Goal: Use online tool/utility: Use online tool/utility

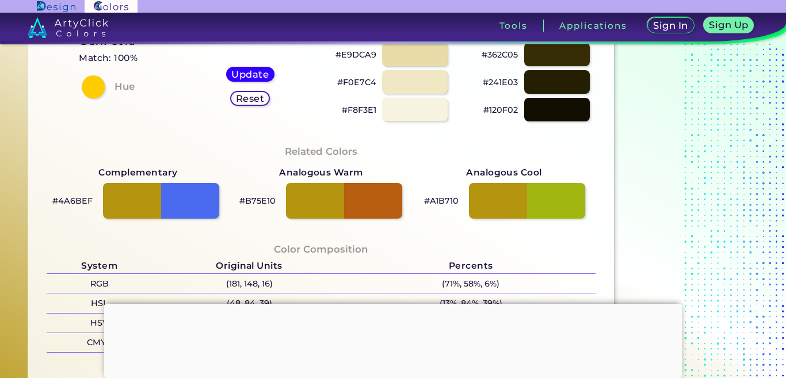
scroll to position [276, 0]
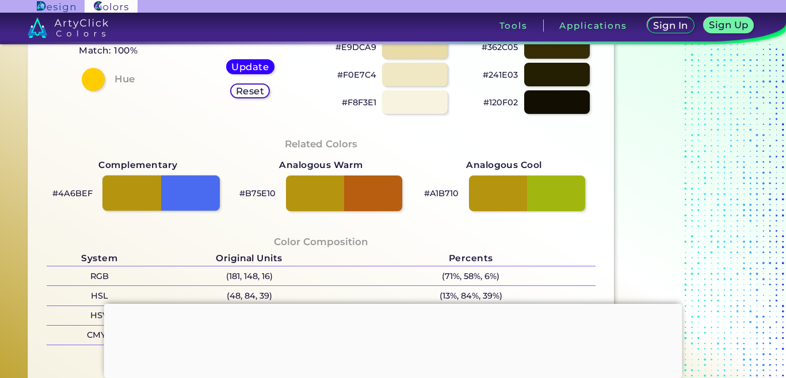
click at [204, 194] on div at bounding box center [160, 193] width 117 height 36
type input "#4a6bef"
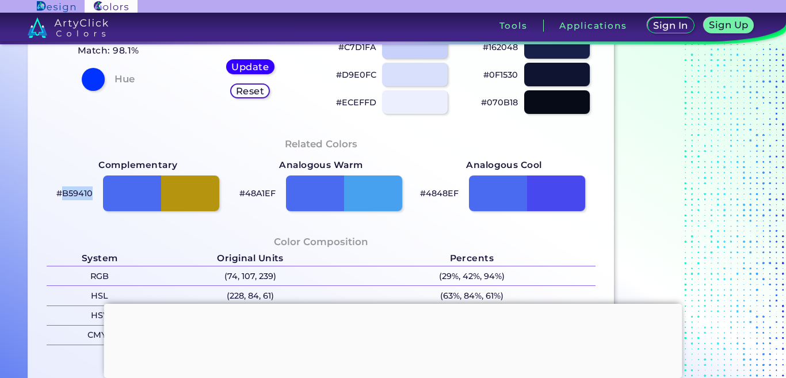
drag, startPoint x: 94, startPoint y: 192, endPoint x: 60, endPoint y: 191, distance: 33.9
click at [60, 191] on div "#B59410" at bounding box center [138, 193] width 183 height 41
copy p "B59410"
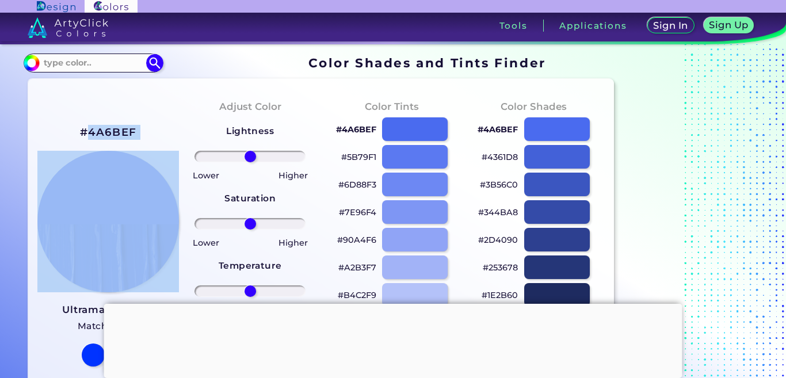
drag, startPoint x: 142, startPoint y: 129, endPoint x: 90, endPoint y: 129, distance: 51.2
click at [90, 129] on div "#4A6BEF Ultramarine Blue Match: 98.1% Hue" at bounding box center [108, 244] width 142 height 313
copy div "4A6BEF"
click at [399, 304] on div at bounding box center [393, 304] width 578 height 0
